Goal: Transaction & Acquisition: Purchase product/service

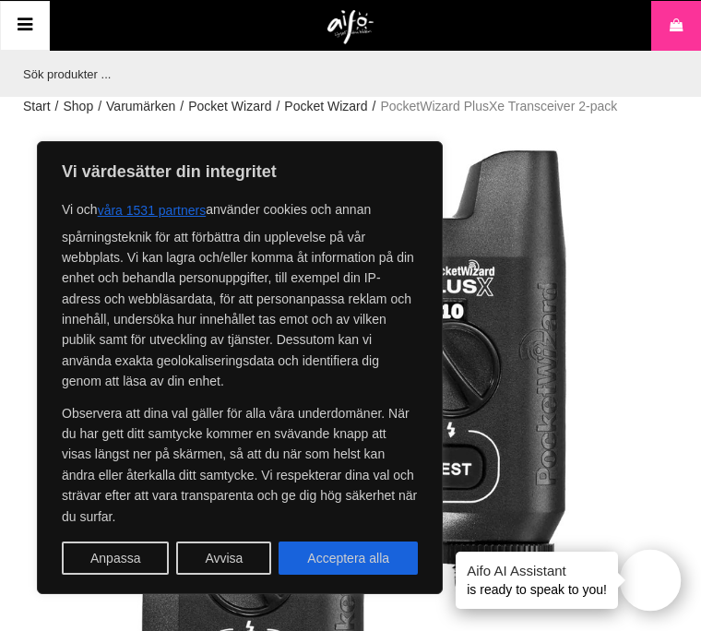
click at [475, 588] on div "Aifo AI Assistant is ready to speak to you!" at bounding box center [537, 579] width 162 height 57
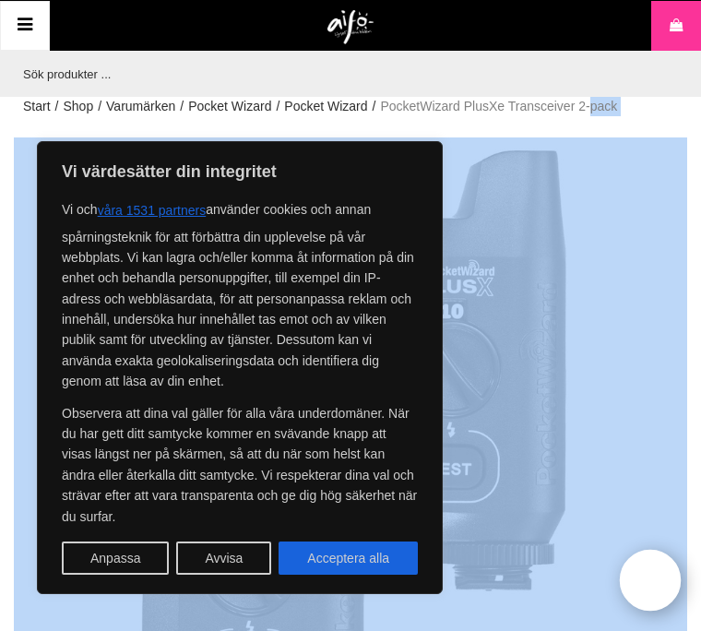
click at [476, 588] on div "PocketWizard PlusXe Transceiver 2-pack" at bounding box center [350, 473] width 673 height 673
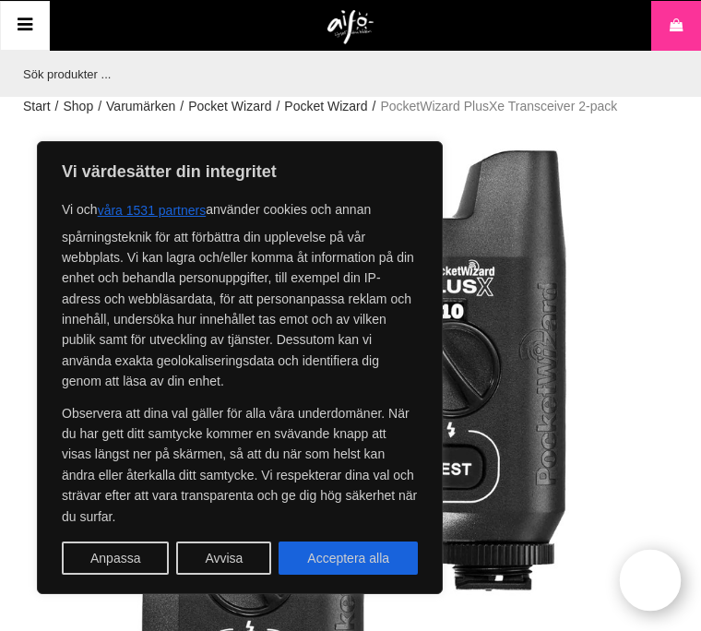
click at [476, 588] on div "PocketWizard PlusXe Transceiver 2-pack" at bounding box center [350, 473] width 673 height 673
click at [478, 589] on div "PocketWizard PlusXe Transceiver 2-pack" at bounding box center [350, 473] width 673 height 673
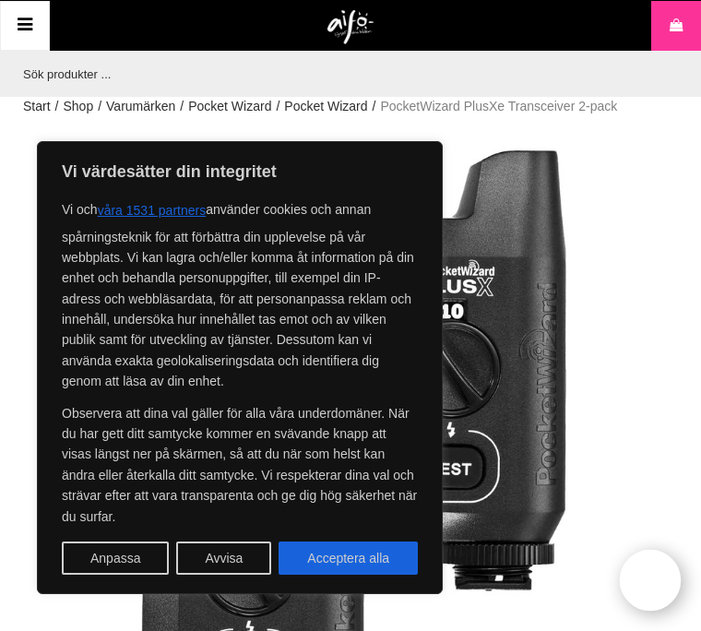
click at [478, 589] on div "PocketWizard PlusXe Transceiver 2-pack" at bounding box center [350, 473] width 673 height 673
click at [477, 589] on div "PocketWizard PlusXe Transceiver 2-pack" at bounding box center [350, 473] width 673 height 673
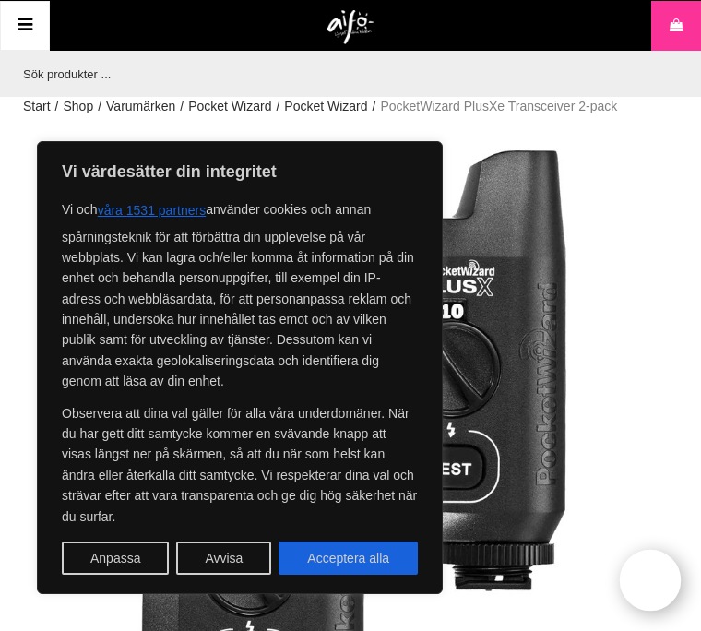
click at [477, 589] on div "PocketWizard PlusXe Transceiver 2-pack" at bounding box center [350, 473] width 673 height 673
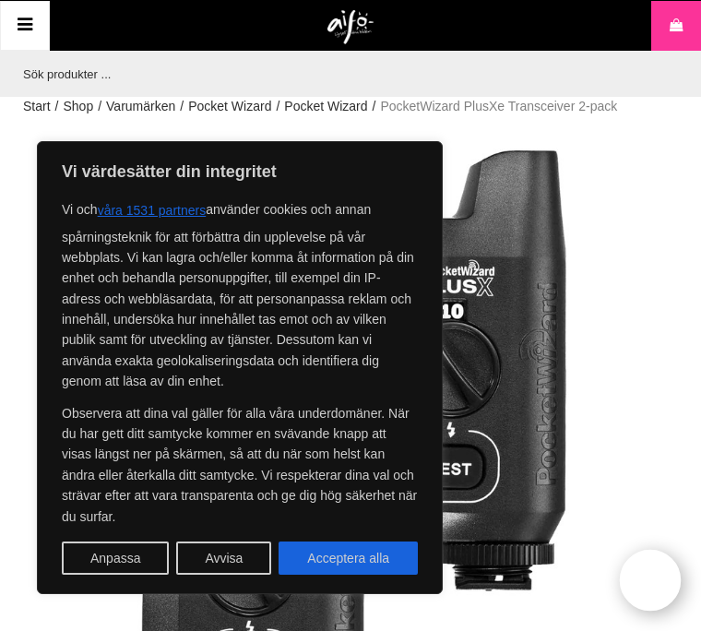
click at [476, 589] on div "PocketWizard PlusXe Transceiver 2-pack" at bounding box center [350, 473] width 673 height 673
click at [477, 589] on div "PocketWizard PlusXe Transceiver 2-pack" at bounding box center [350, 473] width 673 height 673
click at [476, 589] on div "PocketWizard PlusXe Transceiver 2-pack" at bounding box center [350, 473] width 673 height 673
click at [477, 589] on div "PocketWizard PlusXe Transceiver 2-pack" at bounding box center [350, 473] width 673 height 673
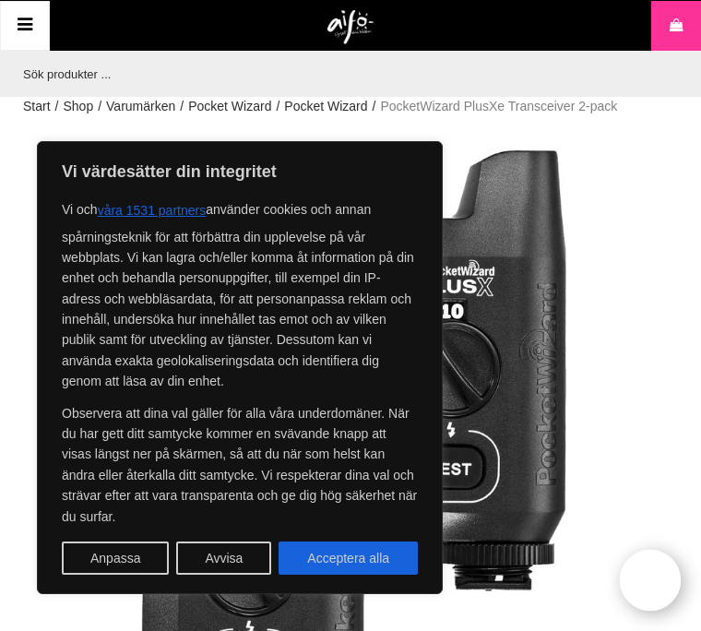
click at [477, 589] on div "PocketWizard PlusXe Transceiver 2-pack" at bounding box center [350, 473] width 673 height 673
click at [476, 589] on div "PocketWizard PlusXe Transceiver 2-pack" at bounding box center [350, 473] width 673 height 673
click at [477, 589] on div "PocketWizard PlusXe Transceiver 2-pack" at bounding box center [350, 473] width 673 height 673
click at [476, 589] on div "PocketWizard PlusXe Transceiver 2-pack" at bounding box center [350, 473] width 673 height 673
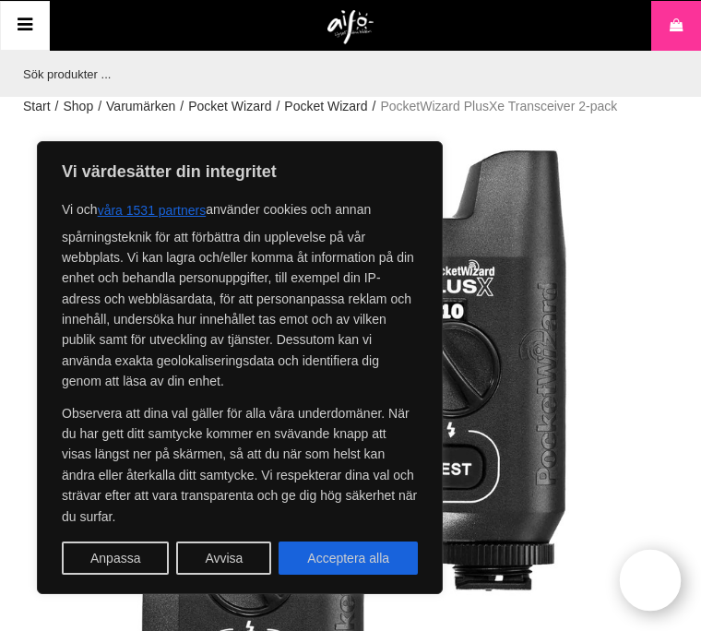
click at [476, 589] on div "PocketWizard PlusXe Transceiver 2-pack" at bounding box center [350, 473] width 673 height 673
click at [477, 589] on div "PocketWizard PlusXe Transceiver 2-pack" at bounding box center [350, 473] width 673 height 673
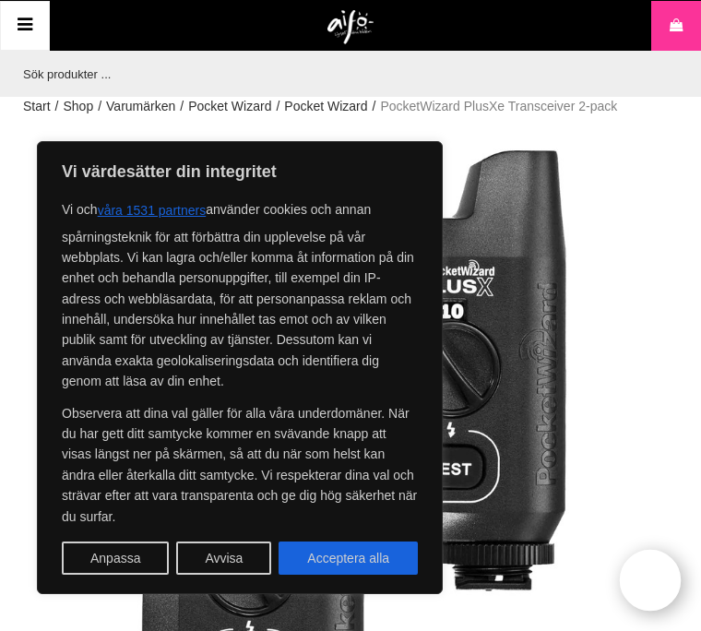
click at [476, 589] on div "PocketWizard PlusXe Transceiver 2-pack" at bounding box center [350, 473] width 673 height 673
click at [477, 589] on div "PocketWizard PlusXe Transceiver 2-pack" at bounding box center [350, 473] width 673 height 673
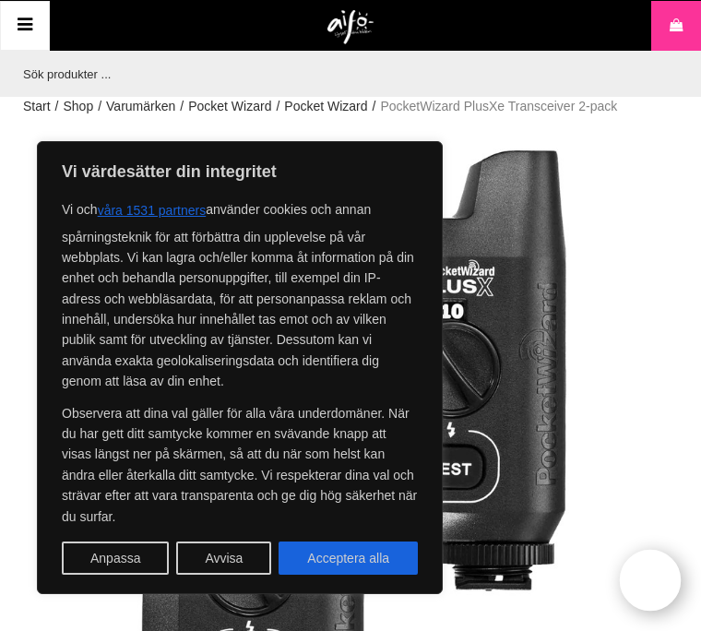
click at [477, 589] on div "PocketWizard PlusXe Transceiver 2-pack" at bounding box center [350, 473] width 673 height 673
click at [476, 589] on div "PocketWizard PlusXe Transceiver 2-pack" at bounding box center [350, 473] width 673 height 673
click at [477, 589] on div "PocketWizard PlusXe Transceiver 2-pack" at bounding box center [350, 473] width 673 height 673
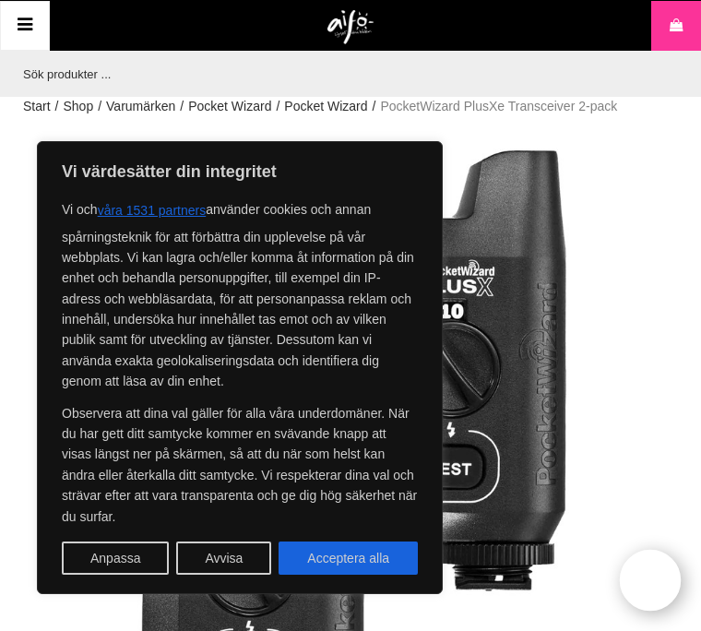
click at [477, 589] on div "PocketWizard PlusXe Transceiver 2-pack" at bounding box center [350, 473] width 673 height 673
click at [476, 589] on div "PocketWizard PlusXe Transceiver 2-pack" at bounding box center [350, 473] width 673 height 673
click at [477, 589] on div "PocketWizard PlusXe Transceiver 2-pack" at bounding box center [350, 473] width 673 height 673
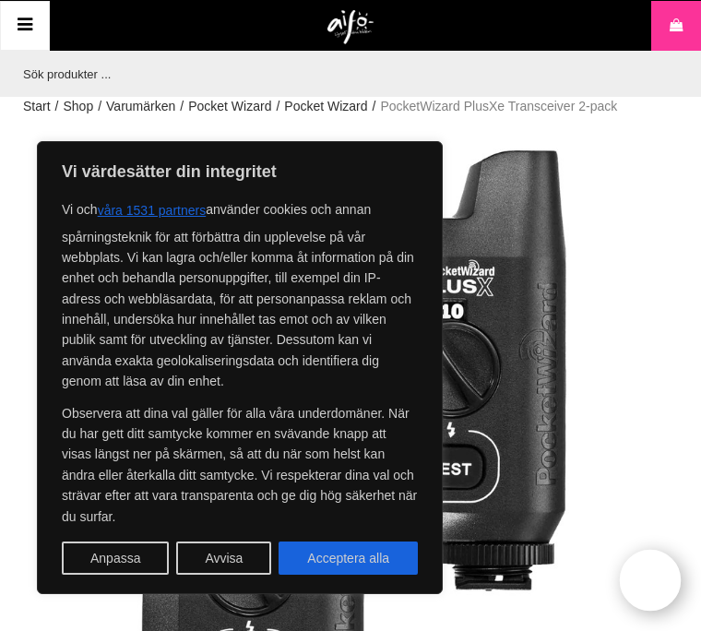
click at [477, 589] on div "PocketWizard PlusXe Transceiver 2-pack" at bounding box center [350, 473] width 673 height 673
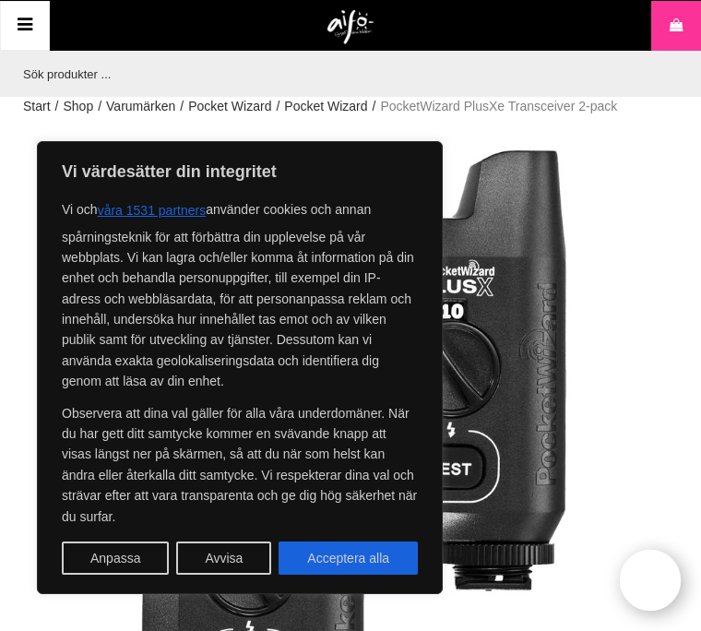
click at [477, 589] on div "PocketWizard PlusXe Transceiver 2-pack" at bounding box center [350, 473] width 673 height 673
click at [385, 569] on button "Acceptera alla" at bounding box center [347, 557] width 139 height 33
checkbox input "true"
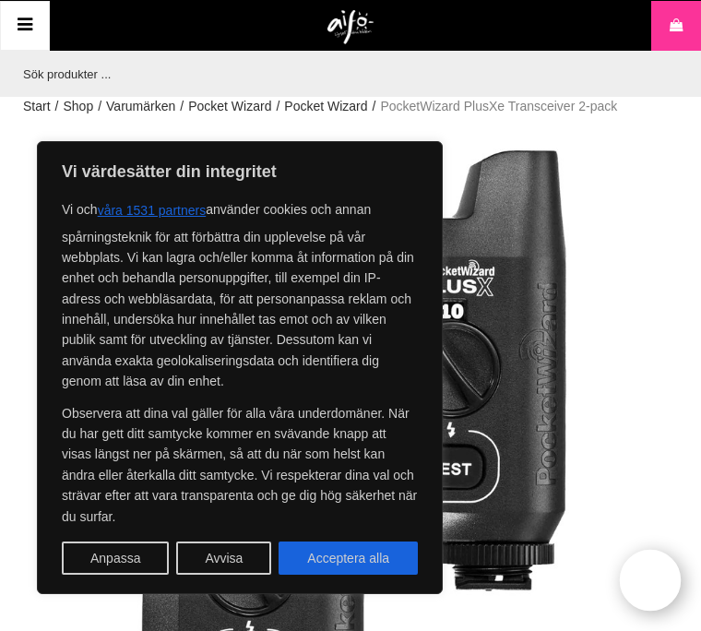
checkbox input "true"
